Goal: Task Accomplishment & Management: Manage account settings

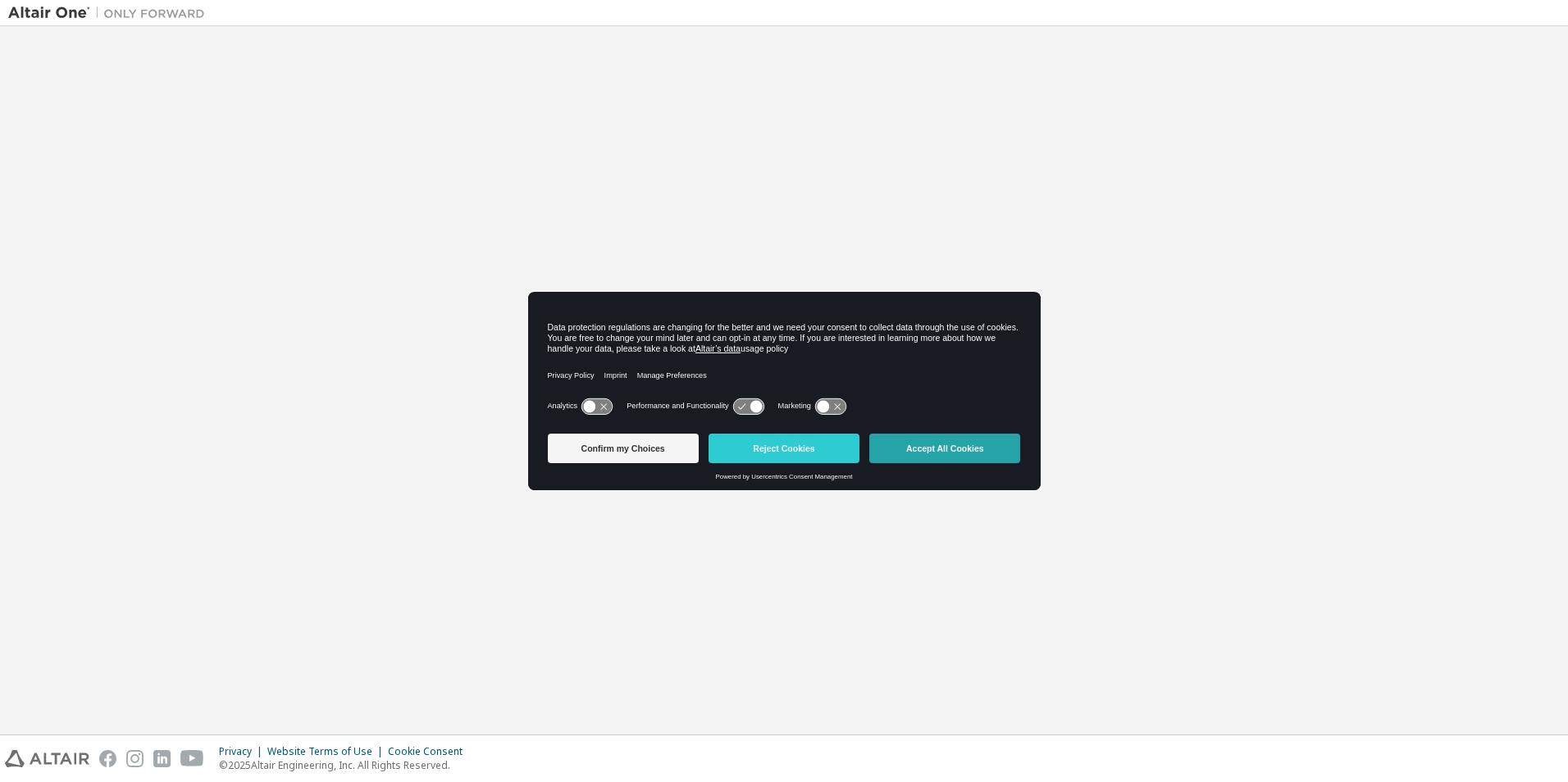
click at [943, 448] on button "Accept All Cookies" at bounding box center [945, 448] width 151 height 29
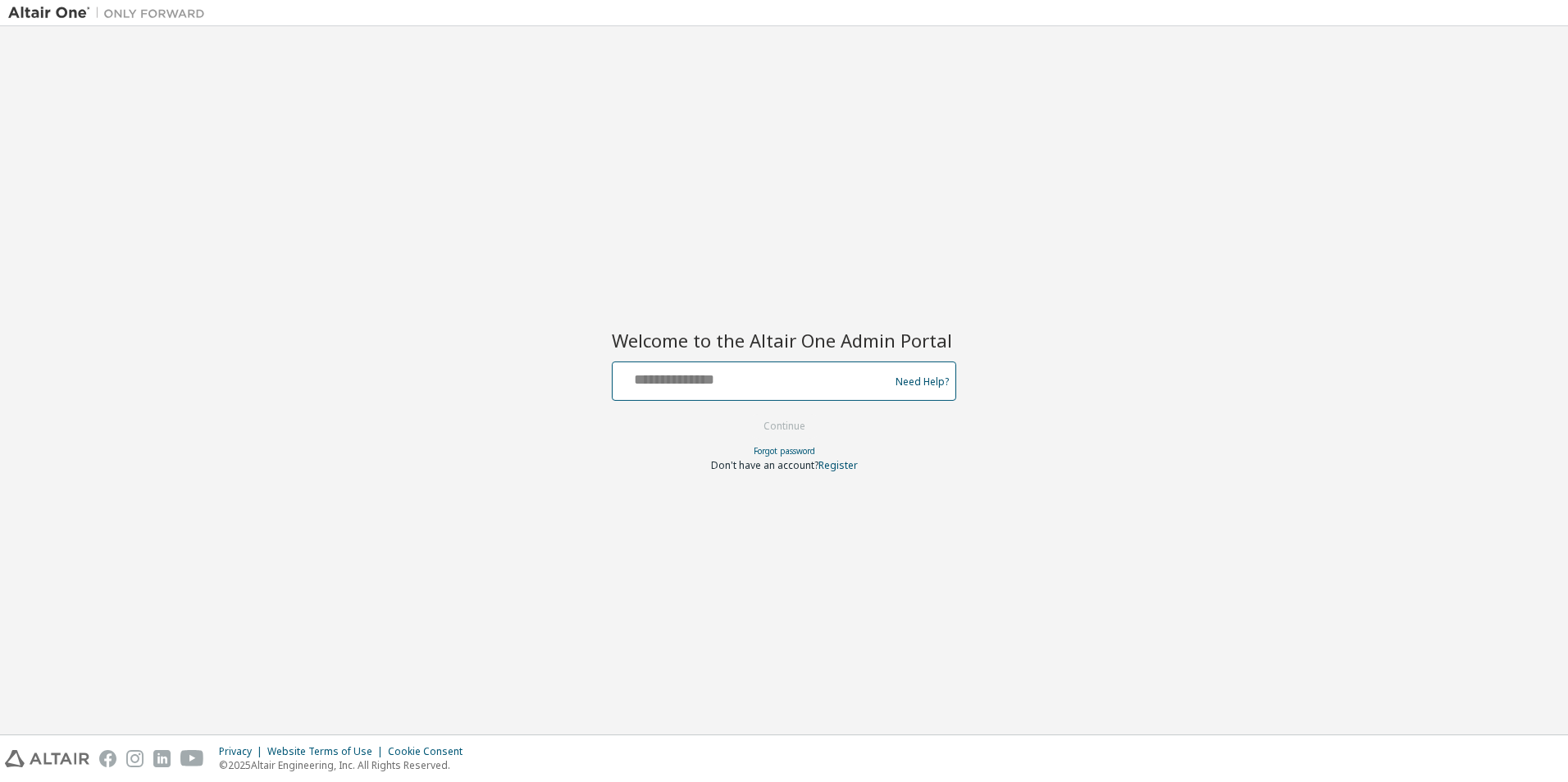
click at [694, 382] on input "text" at bounding box center [754, 377] width 268 height 24
type input "**********"
click at [780, 427] on button "Continue" at bounding box center [784, 426] width 77 height 25
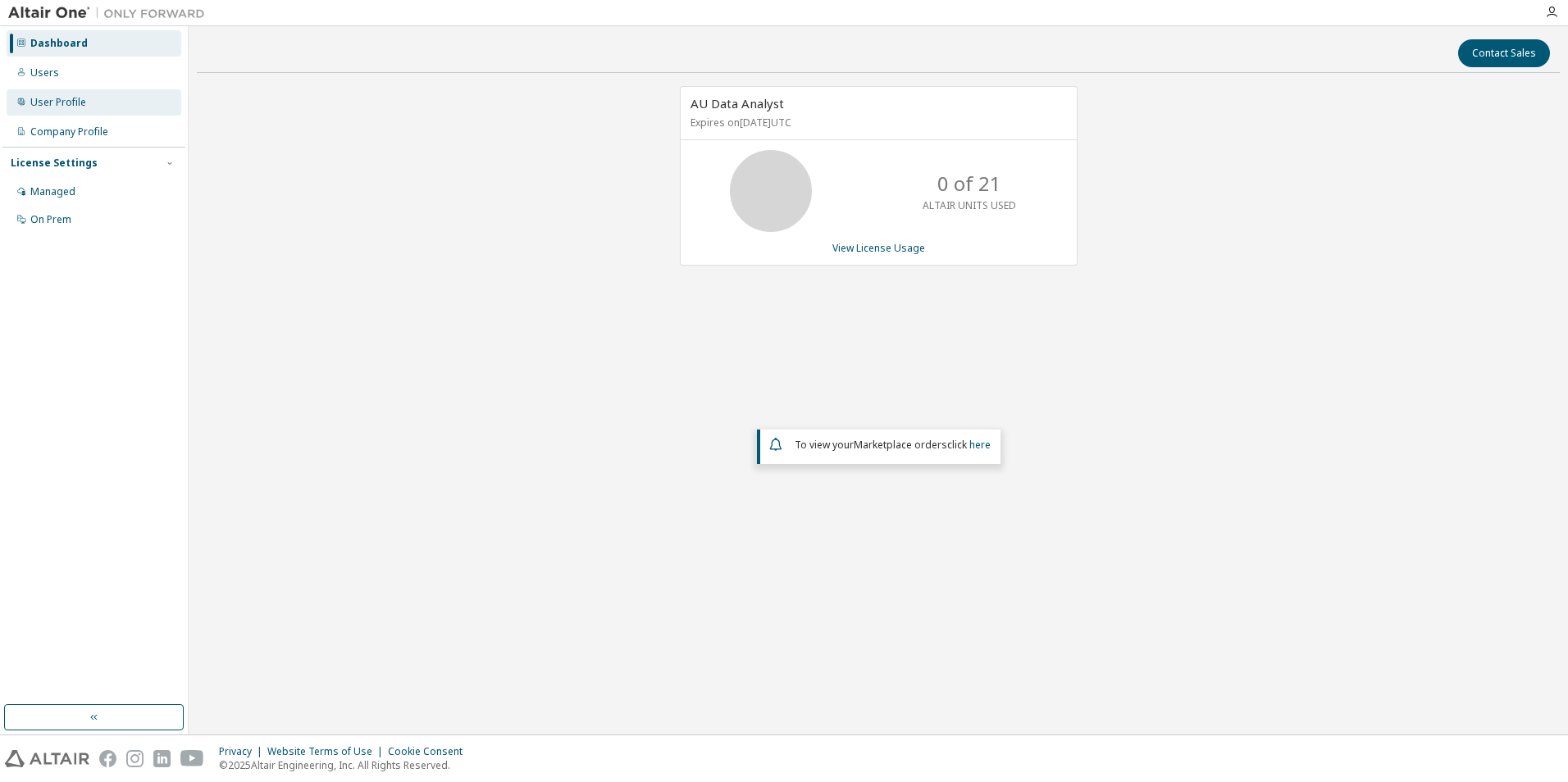
click at [61, 105] on div "User Profile" at bounding box center [58, 103] width 56 height 13
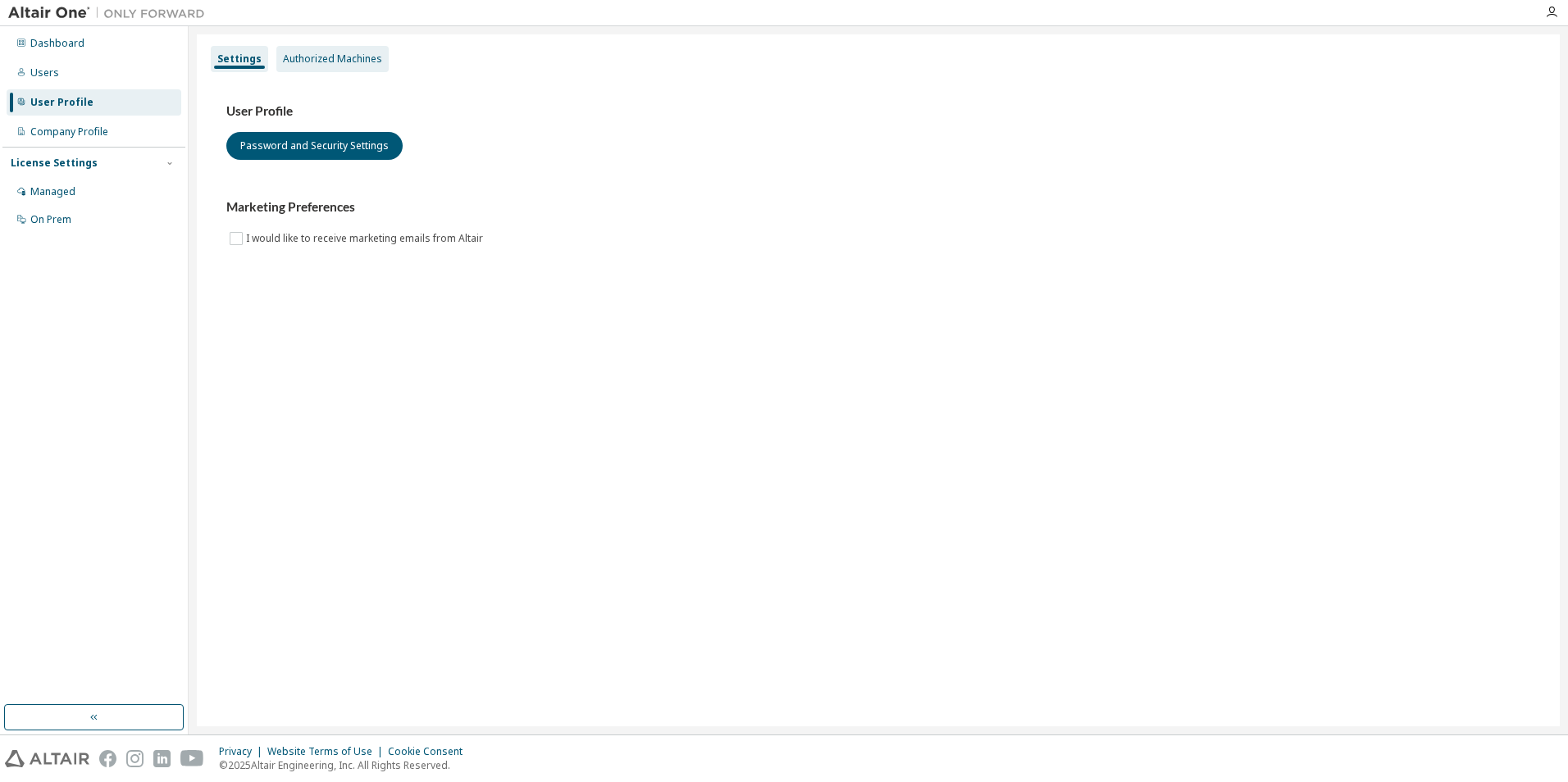
click at [349, 65] on div "Authorized Machines" at bounding box center [332, 60] width 112 height 26
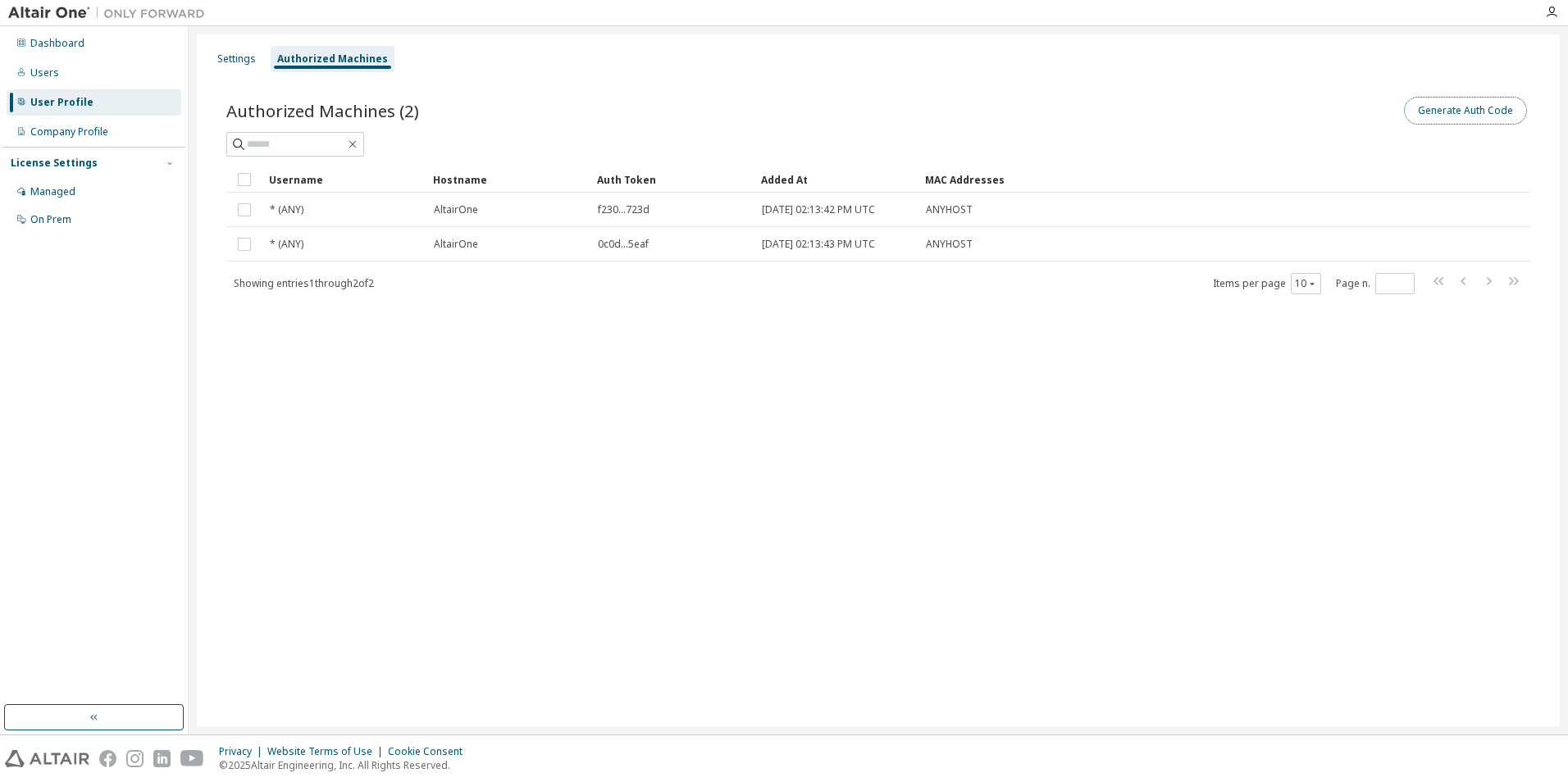
click at [1445, 100] on button "Generate Auth Code" at bounding box center [1465, 110] width 123 height 28
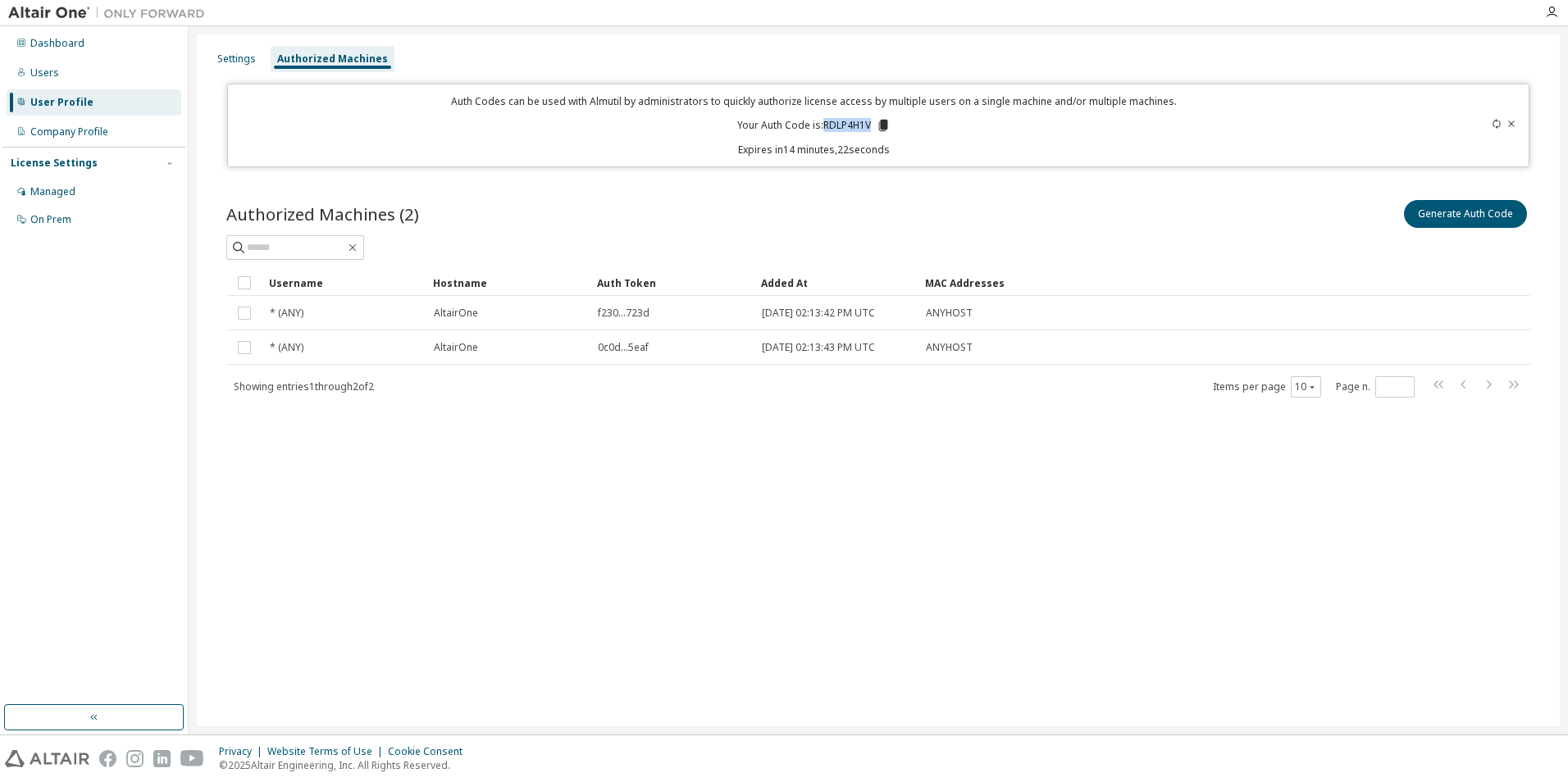
drag, startPoint x: 825, startPoint y: 125, endPoint x: 872, endPoint y: 123, distance: 47.0
click at [872, 123] on p "Your Auth Code is: RDLP4H1V" at bounding box center [814, 126] width 153 height 15
copy p "RDLP4H1V"
